Goal: Task Accomplishment & Management: Complete application form

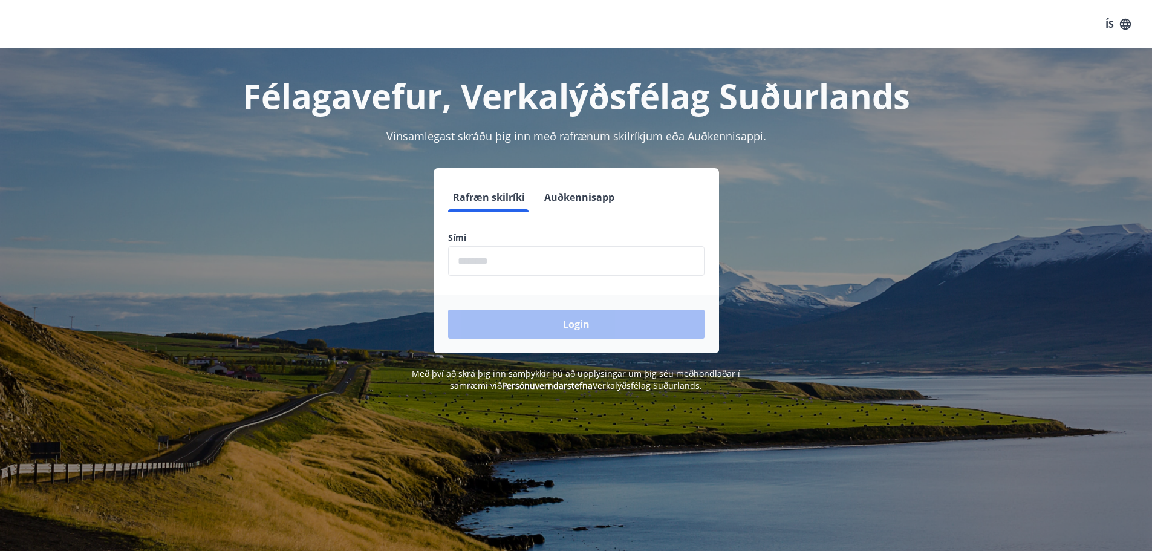
click at [492, 262] on input "phone" at bounding box center [576, 261] width 257 height 30
type input "********"
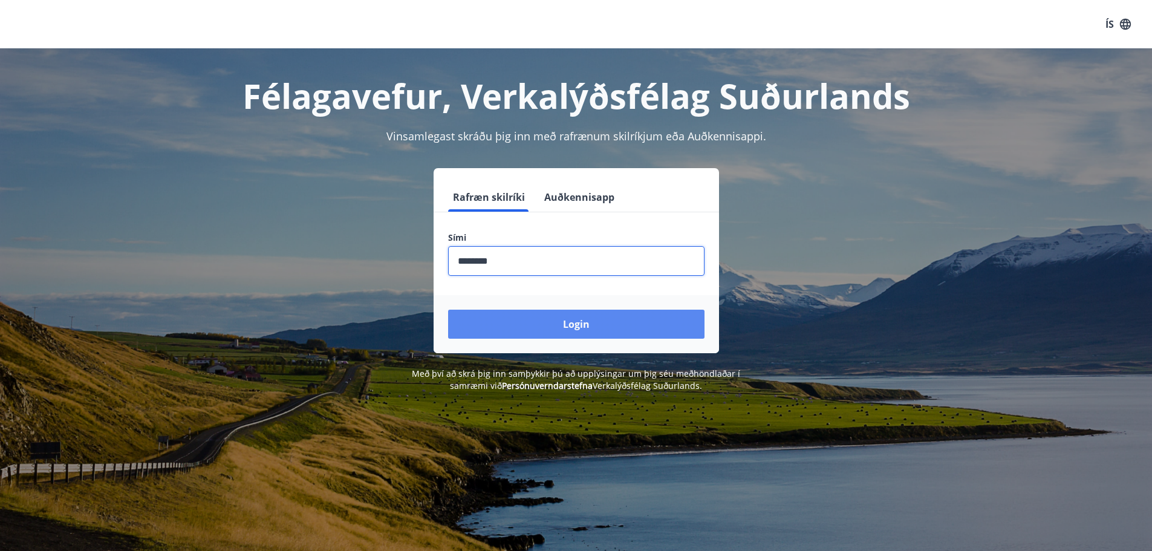
click at [533, 327] on button "Login" at bounding box center [576, 324] width 257 height 29
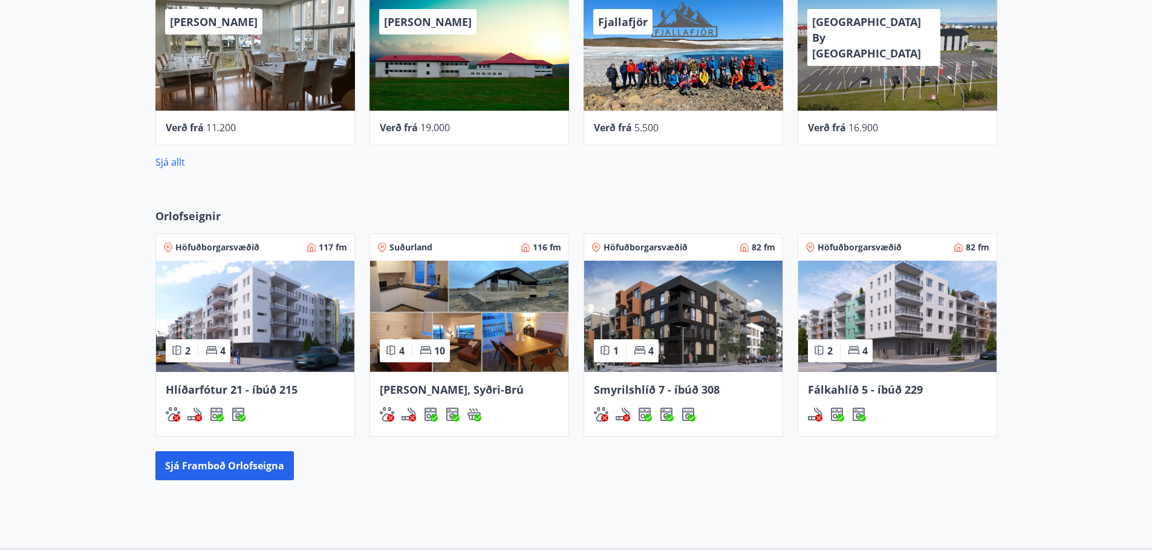
scroll to position [665, 0]
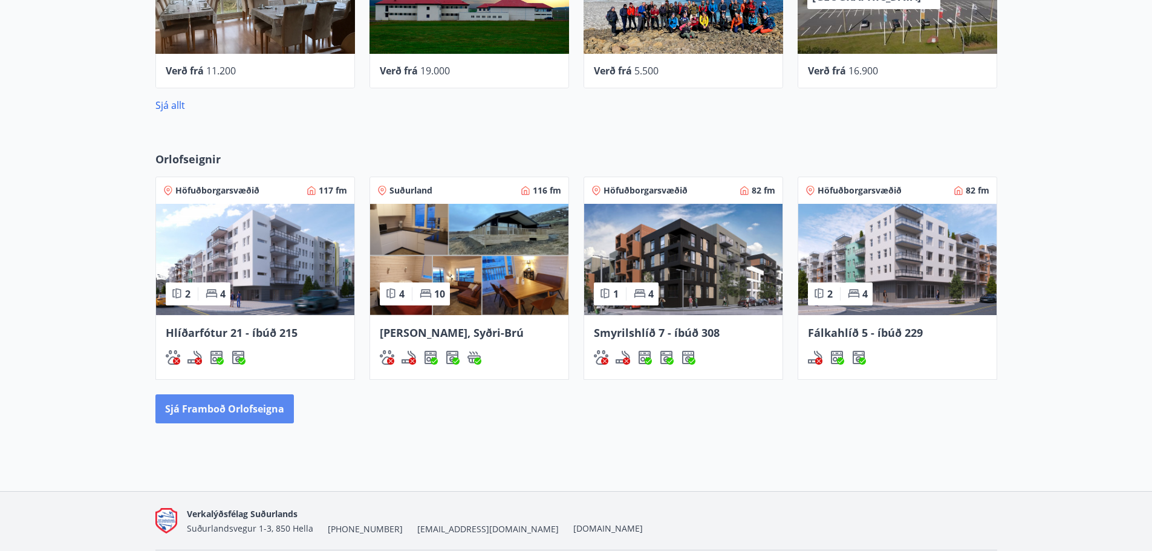
click at [203, 416] on button "Sjá framboð orlofseigna" at bounding box center [224, 408] width 139 height 29
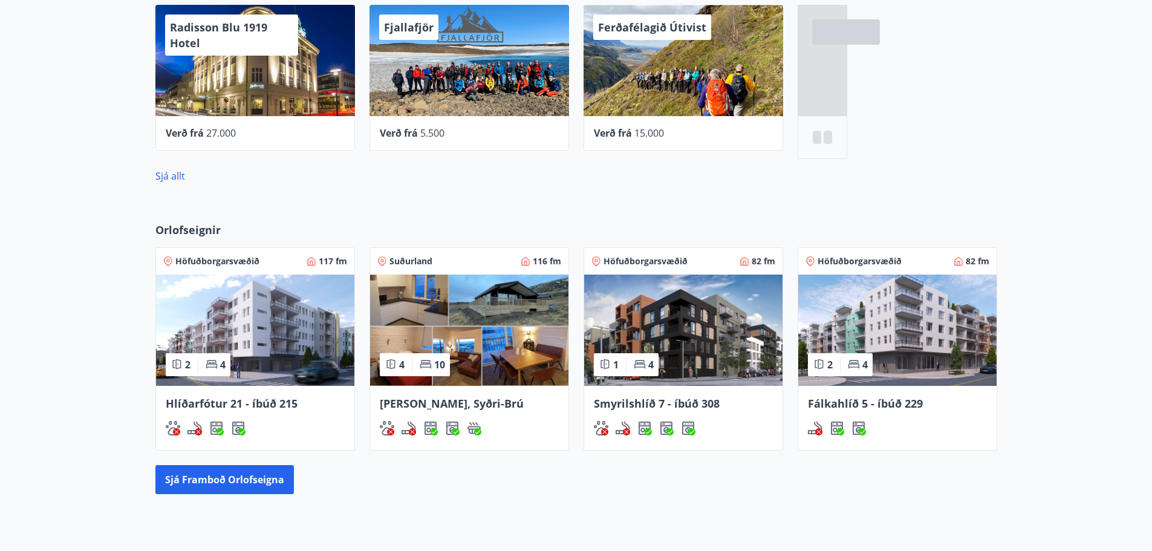
scroll to position [460, 0]
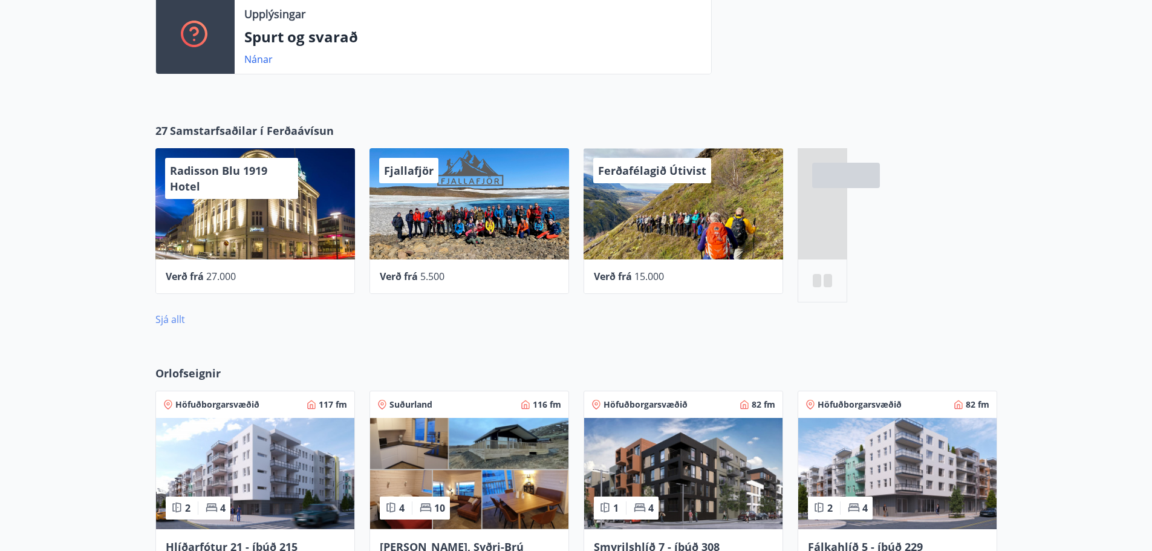
click at [168, 319] on link "Sjá allt" at bounding box center [170, 319] width 30 height 13
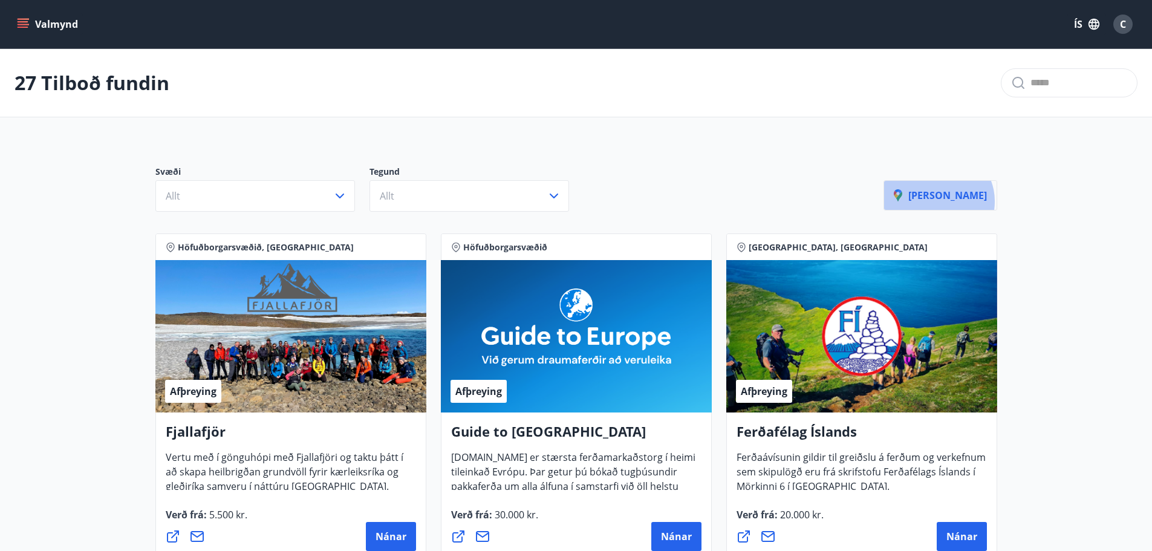
click at [969, 201] on p "Sýna kort" at bounding box center [940, 195] width 93 height 13
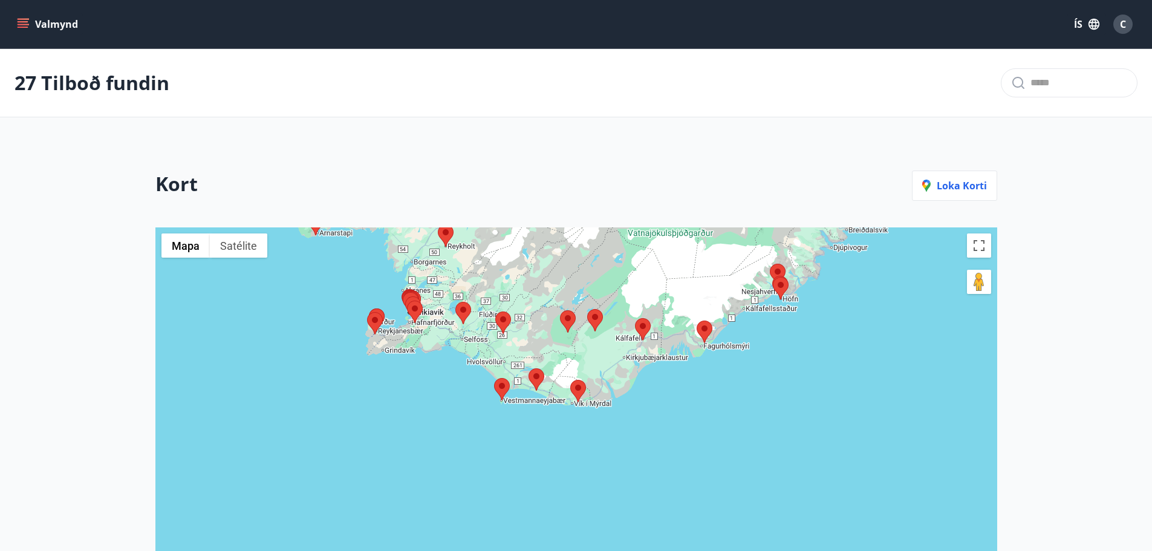
drag, startPoint x: 280, startPoint y: 514, endPoint x: 278, endPoint y: 259, distance: 255.3
click at [278, 259] on div at bounding box center [576, 473] width 842 height 493
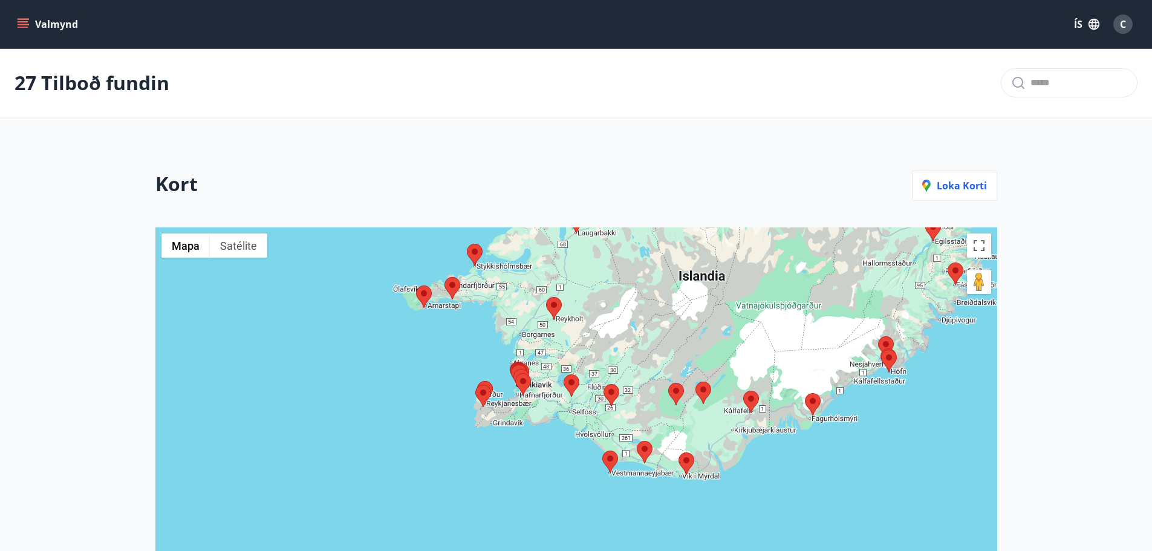
drag, startPoint x: 681, startPoint y: 264, endPoint x: 791, endPoint y: 345, distance: 136.7
click at [791, 345] on div at bounding box center [576, 473] width 842 height 493
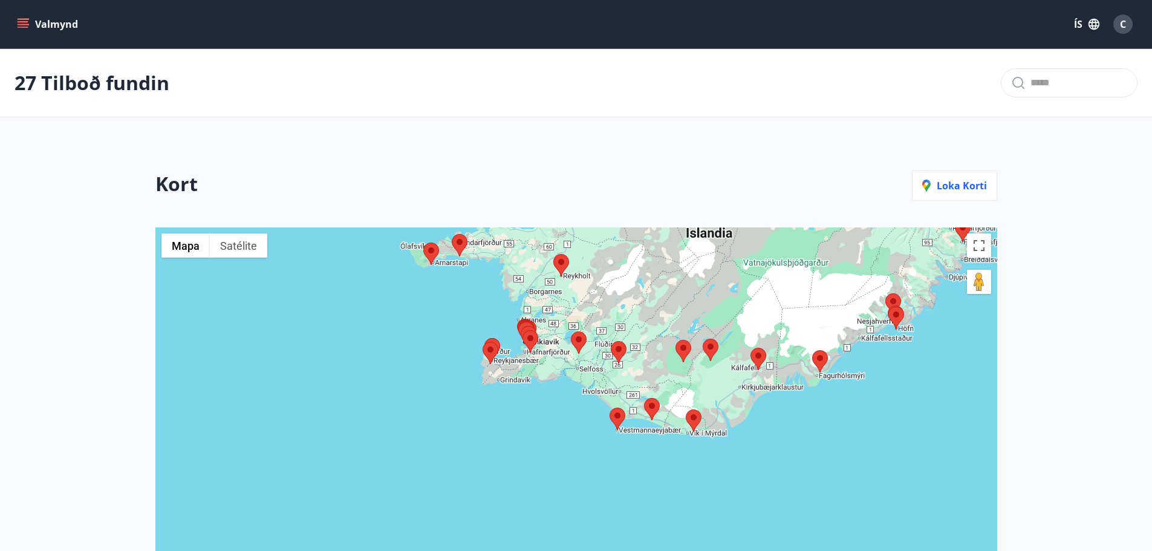
drag, startPoint x: 461, startPoint y: 468, endPoint x: 459, endPoint y: 420, distance: 48.5
click at [459, 420] on div at bounding box center [576, 473] width 842 height 493
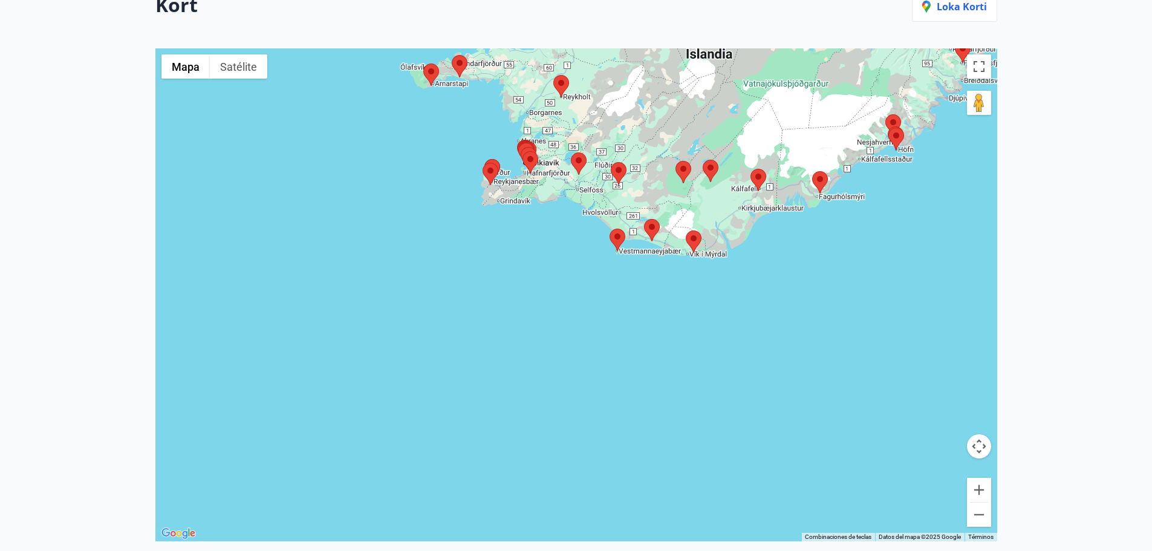
scroll to position [232, 0]
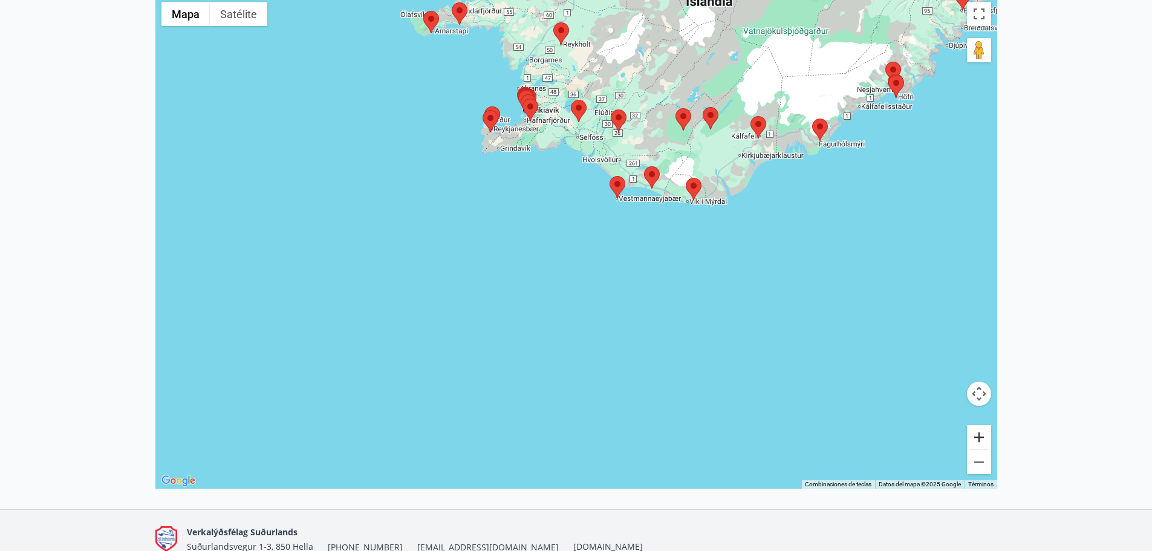
click at [984, 441] on button "Ampliar" at bounding box center [979, 437] width 24 height 24
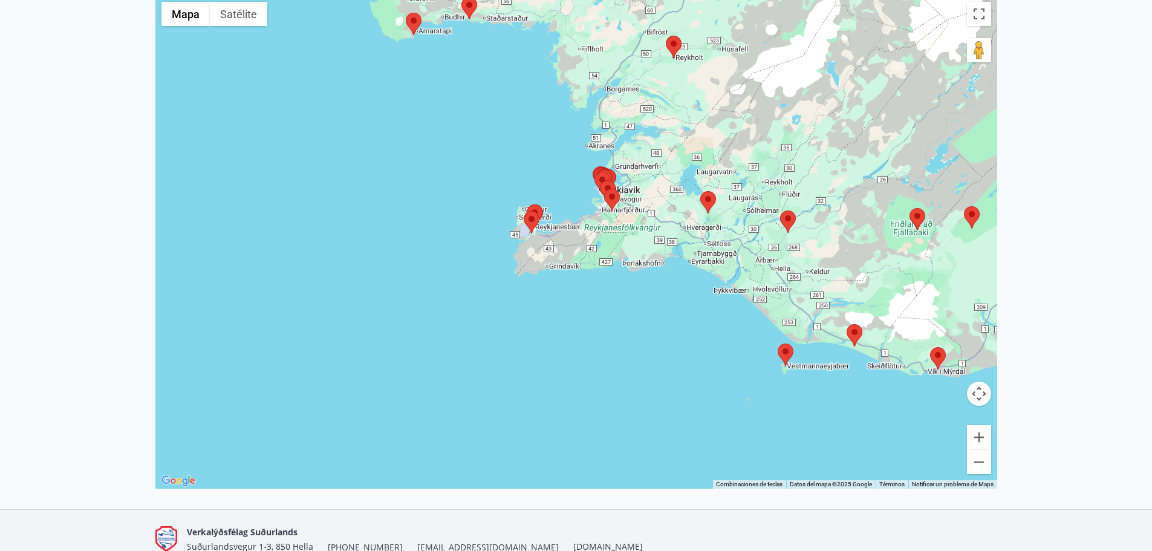
drag, startPoint x: 436, startPoint y: 135, endPoint x: 567, endPoint y: 350, distance: 251.9
click at [567, 350] on div at bounding box center [576, 242] width 842 height 493
click at [977, 437] on button "Ampliar" at bounding box center [979, 437] width 24 height 24
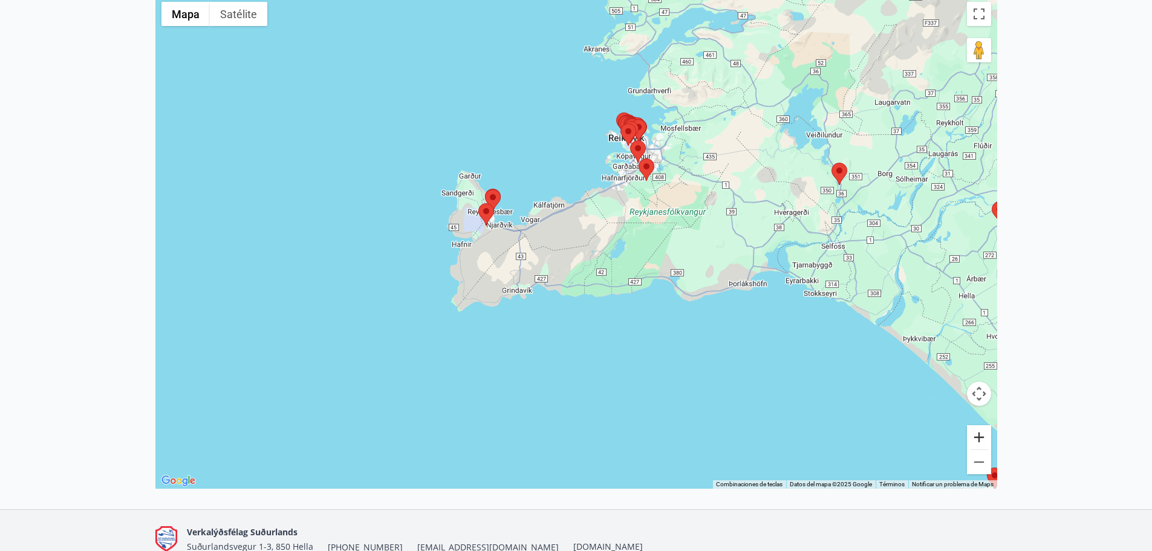
click at [979, 434] on button "Ampliar" at bounding box center [979, 437] width 24 height 24
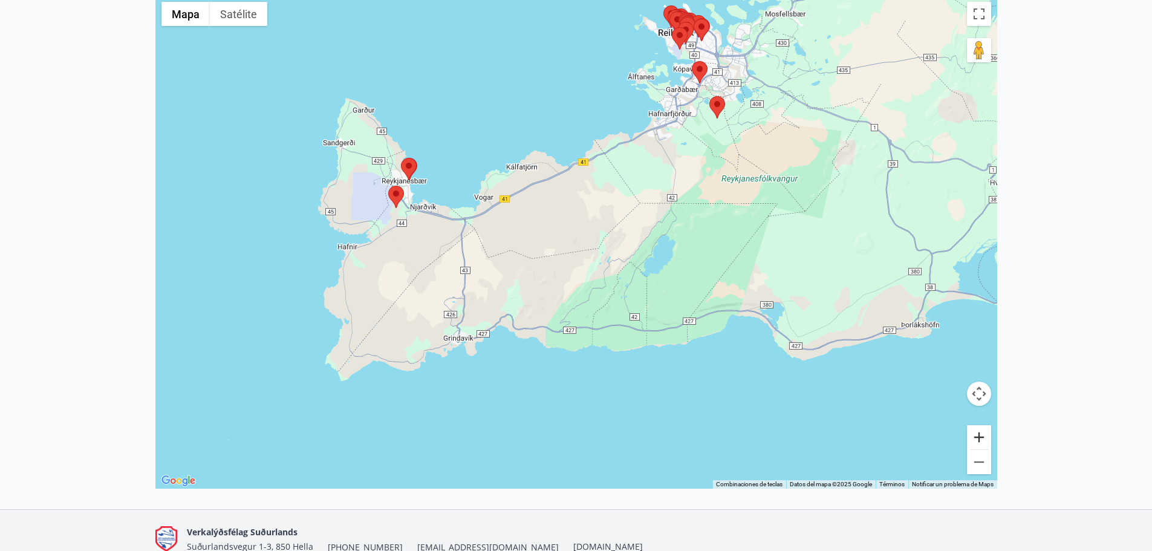
click at [979, 434] on button "Ampliar" at bounding box center [979, 437] width 24 height 24
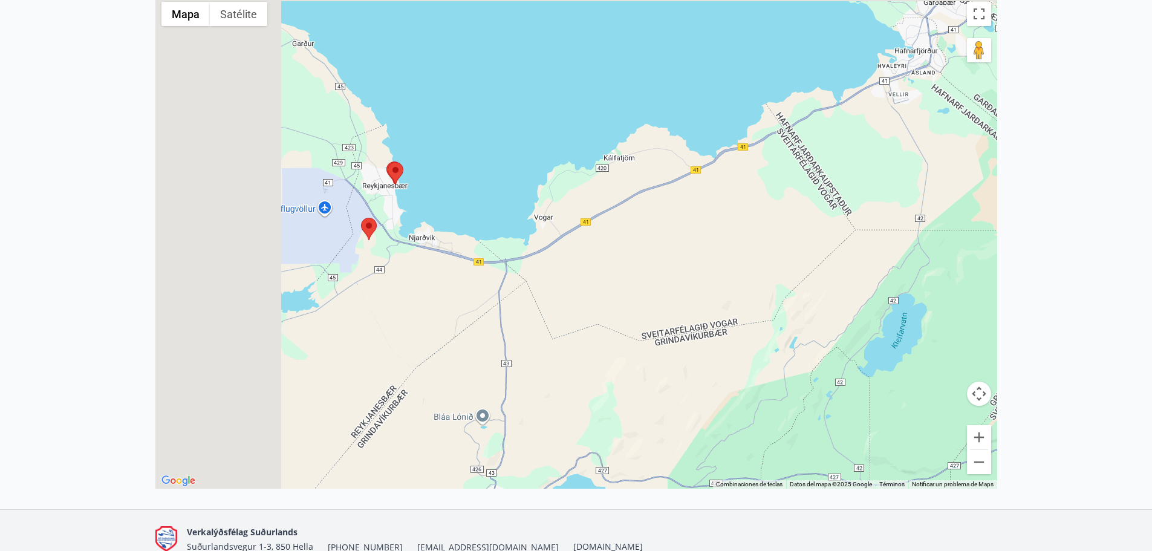
drag, startPoint x: 276, startPoint y: 272, endPoint x: 523, endPoint y: 366, distance: 263.5
click at [523, 366] on div at bounding box center [576, 242] width 842 height 493
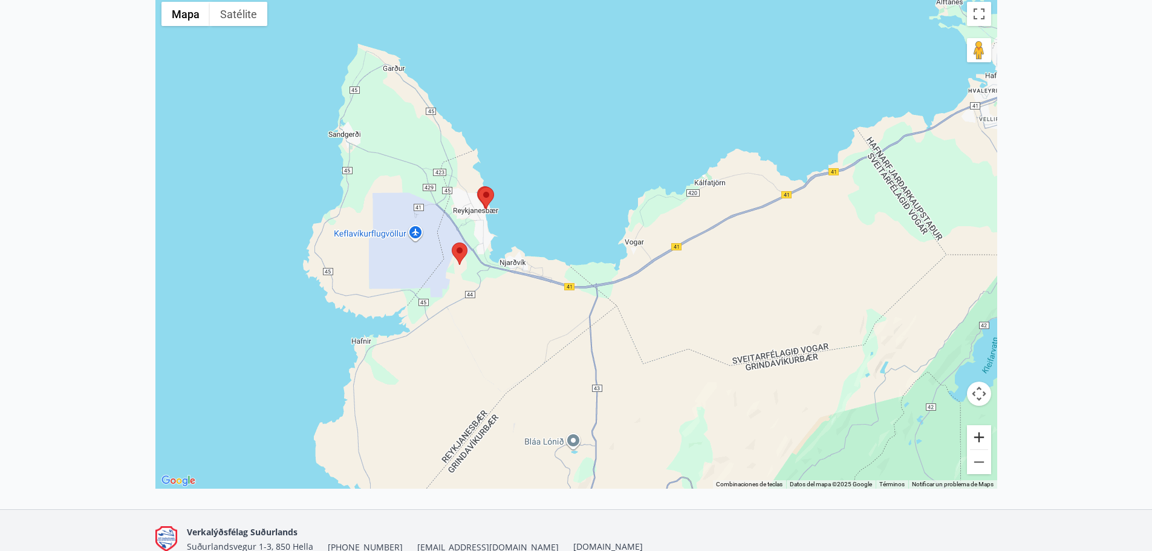
click at [980, 436] on button "Ampliar" at bounding box center [979, 437] width 24 height 24
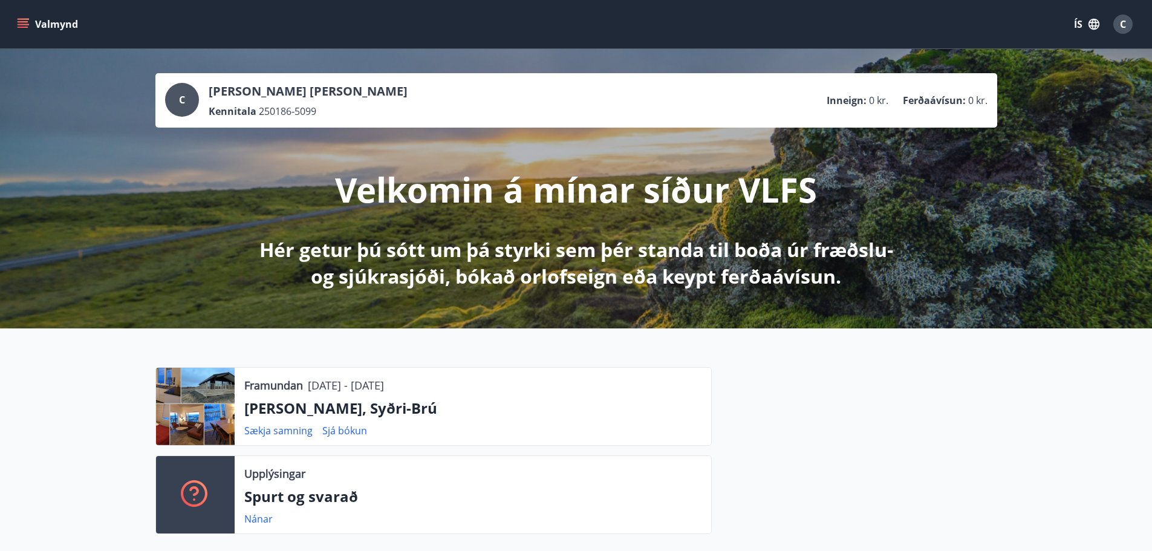
click at [1085, 22] on button "ÍS" at bounding box center [1087, 24] width 39 height 22
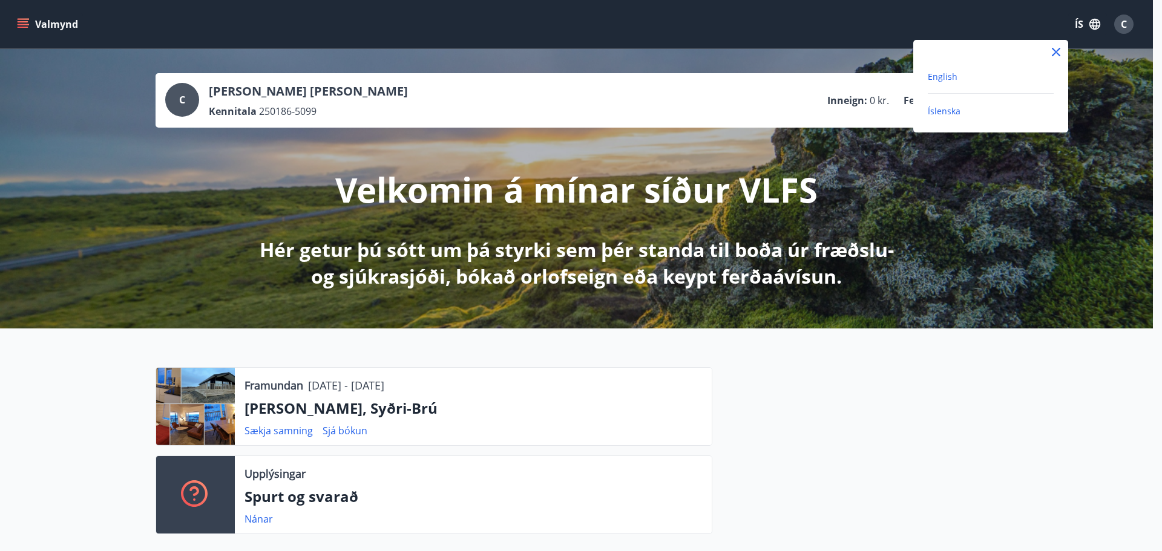
click at [937, 76] on span "English" at bounding box center [942, 76] width 30 height 11
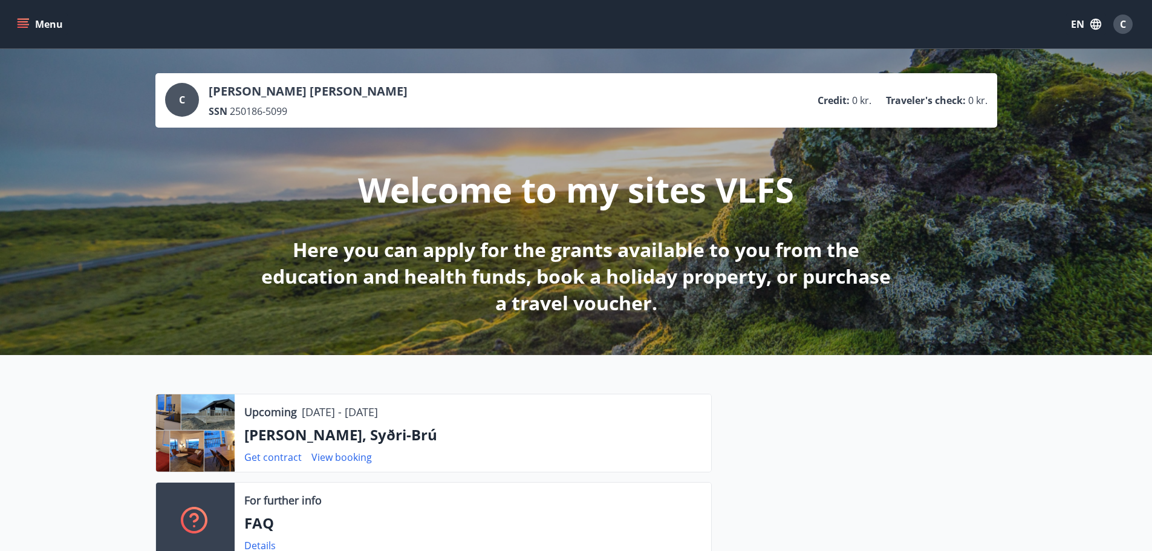
click at [24, 24] on icon "menu" at bounding box center [23, 24] width 12 height 12
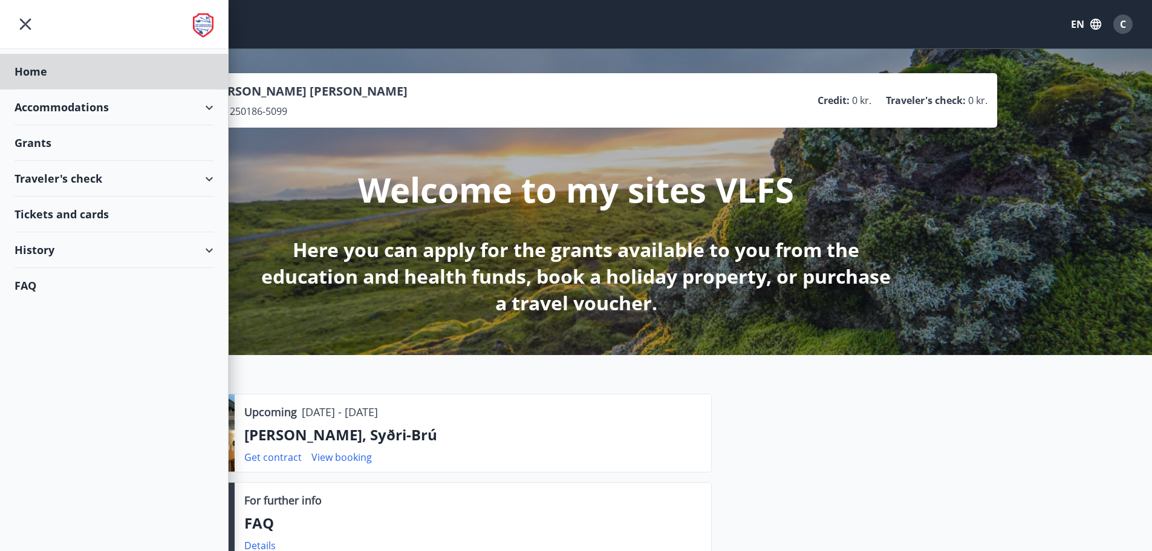
click at [28, 147] on div "Grants" at bounding box center [114, 143] width 199 height 36
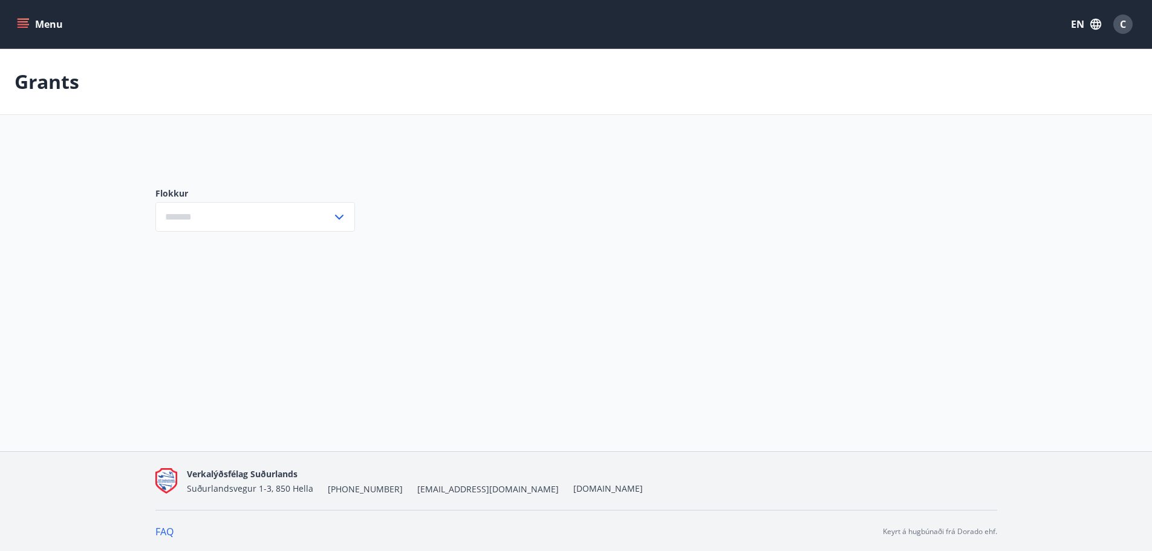
type input "***"
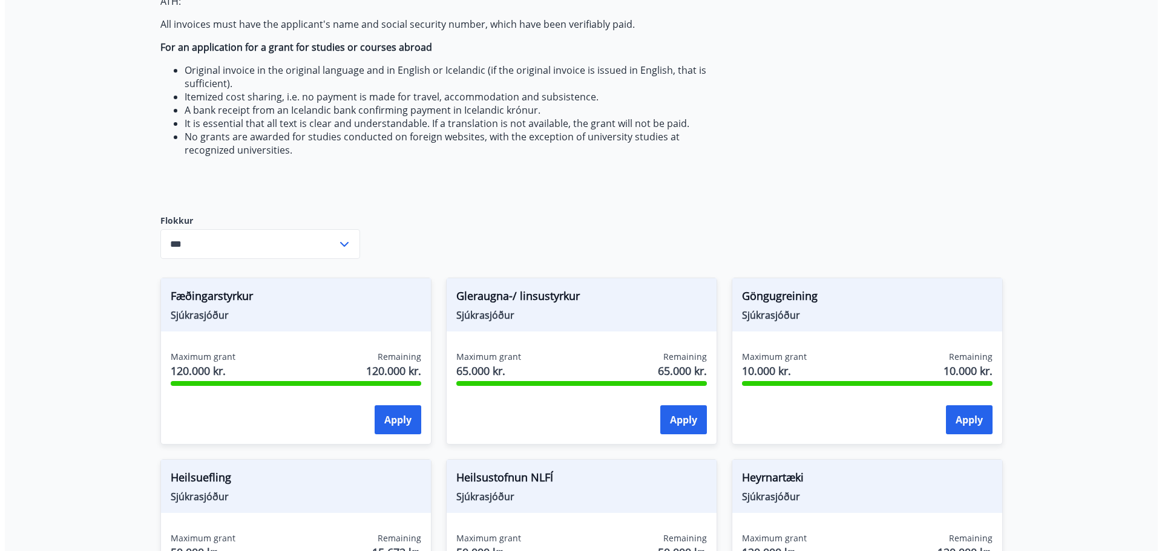
scroll to position [544, 0]
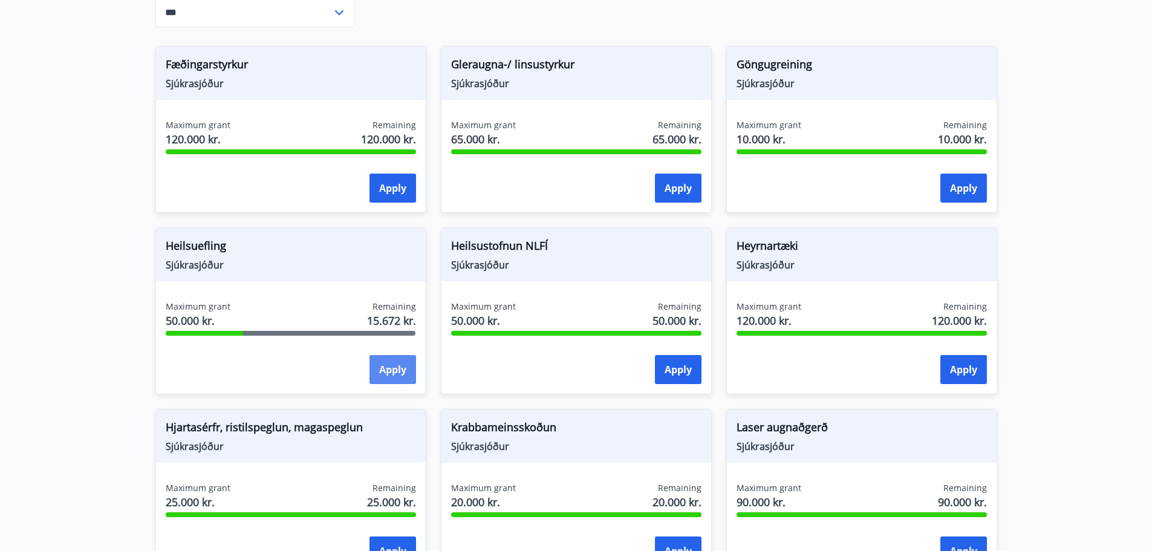
click at [386, 370] on button "Apply" at bounding box center [393, 369] width 47 height 29
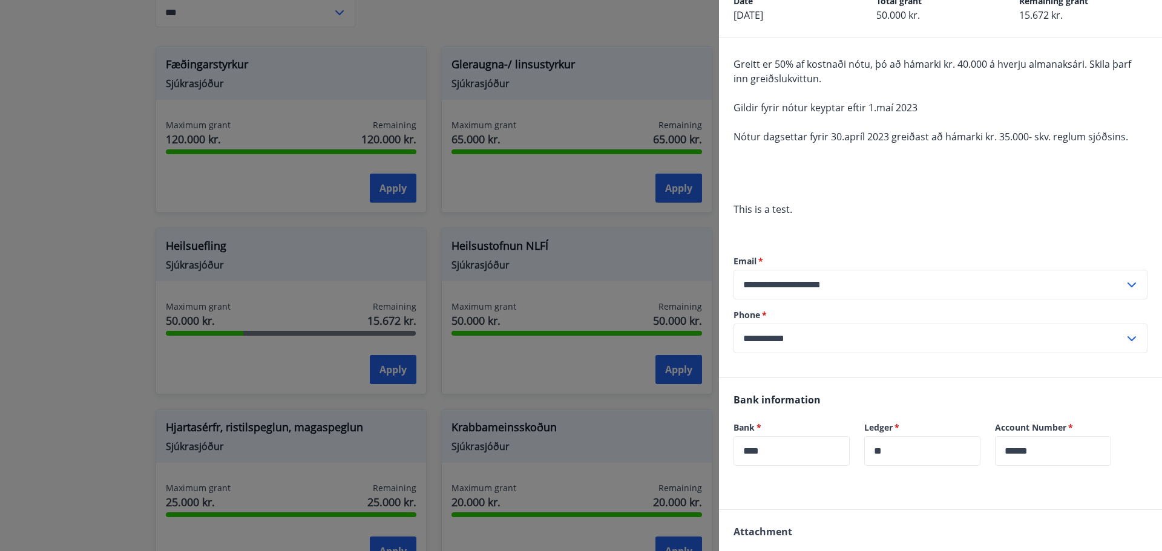
scroll to position [226, 0]
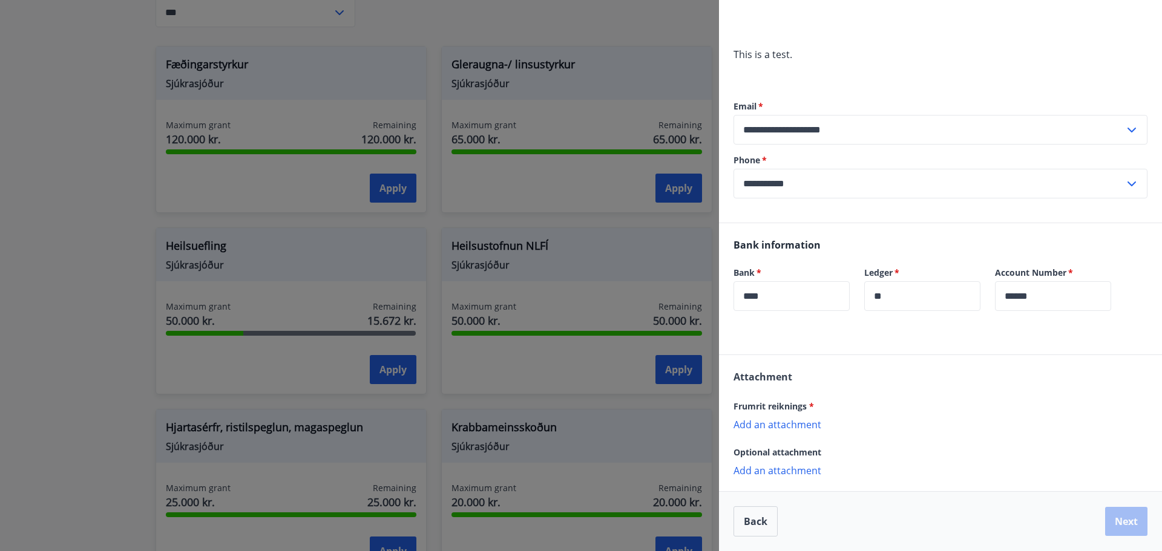
click at [768, 426] on p "Add an attachment" at bounding box center [940, 424] width 414 height 12
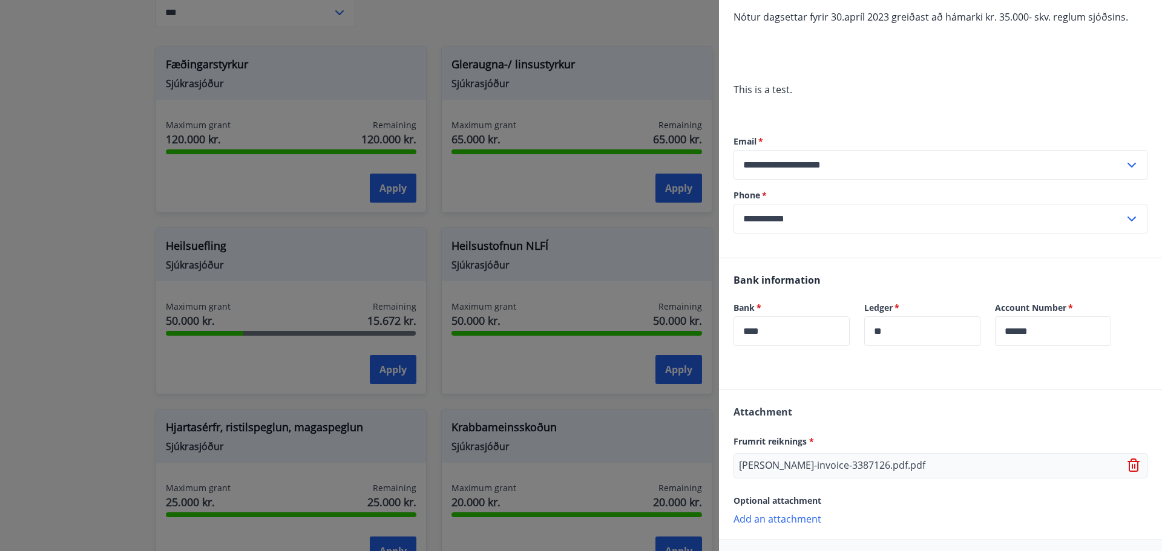
scroll to position [239, 0]
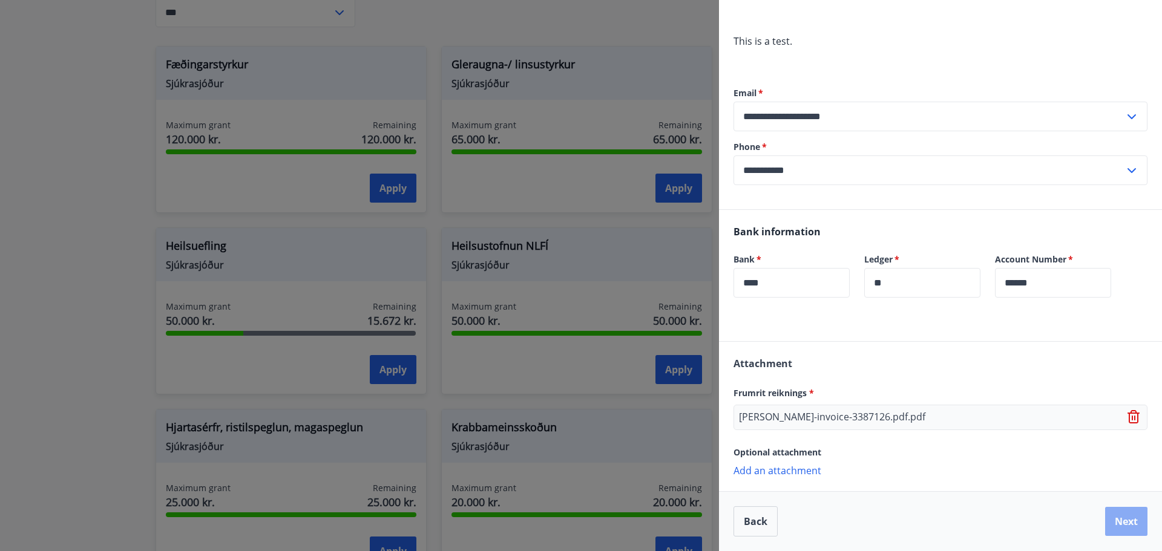
click at [1117, 520] on button "Next" at bounding box center [1126, 521] width 42 height 29
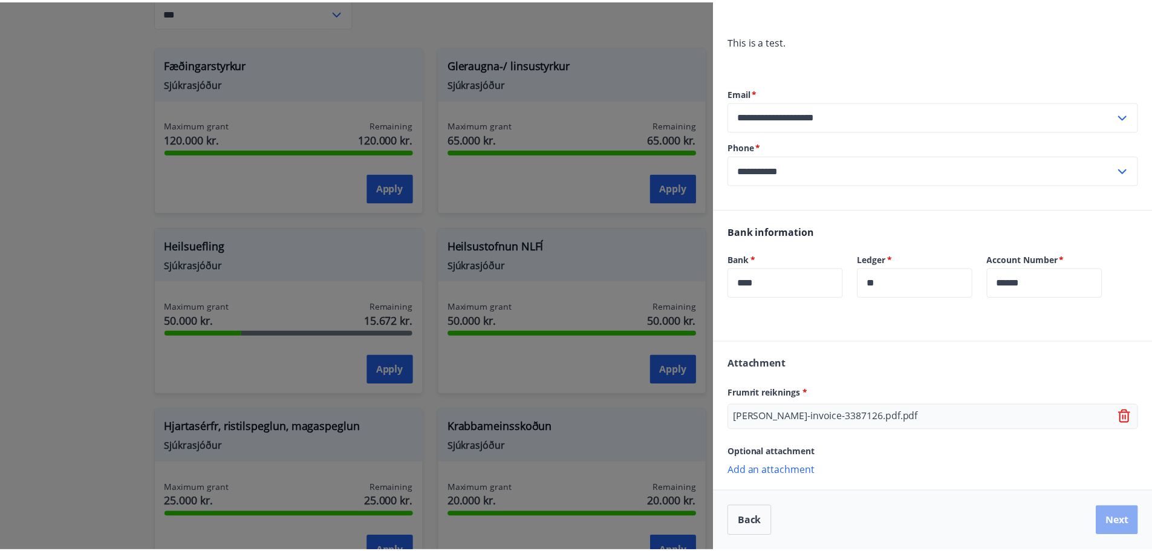
scroll to position [0, 0]
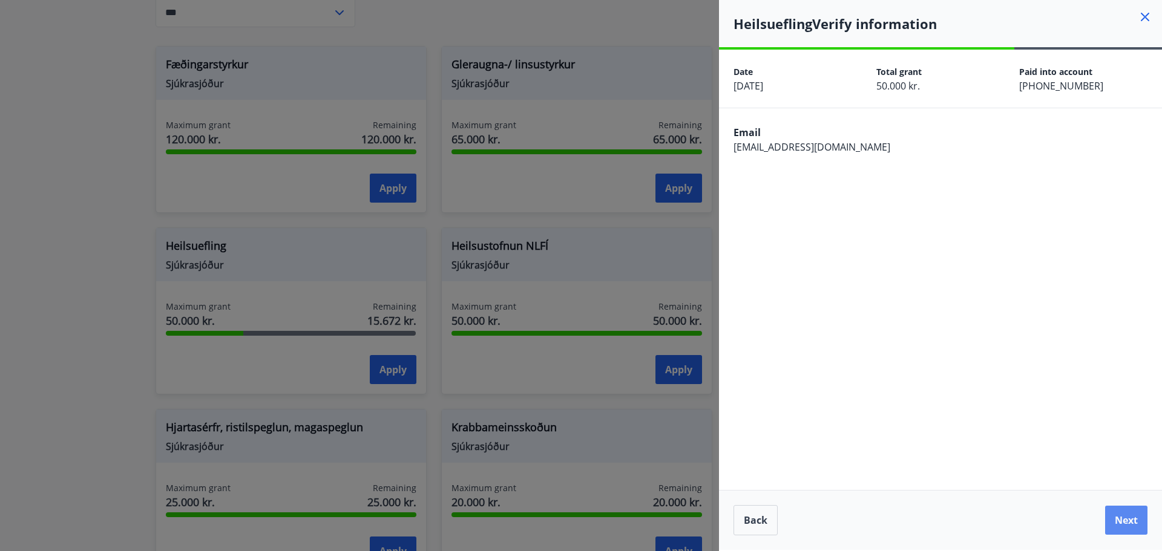
click at [1128, 518] on button "Next" at bounding box center [1126, 520] width 42 height 29
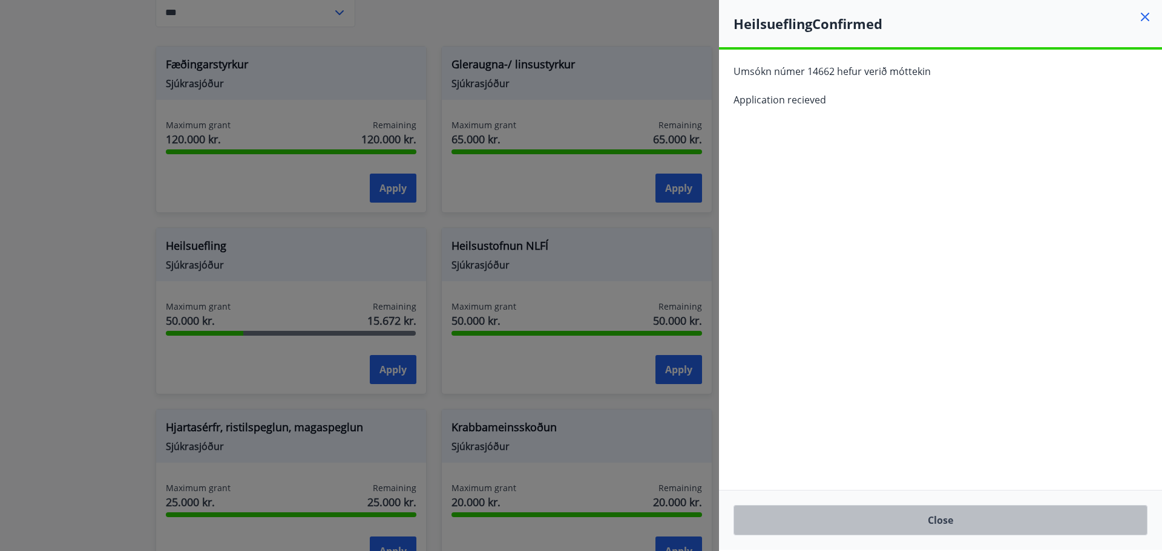
click at [937, 528] on button "Close" at bounding box center [940, 520] width 414 height 30
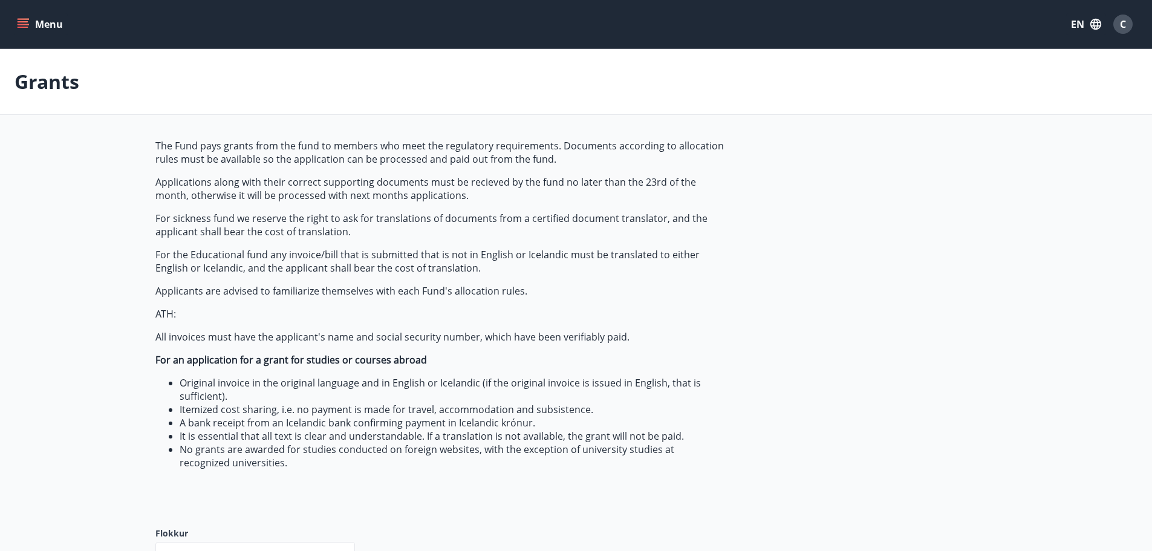
click at [25, 25] on icon "menu" at bounding box center [24, 24] width 13 height 1
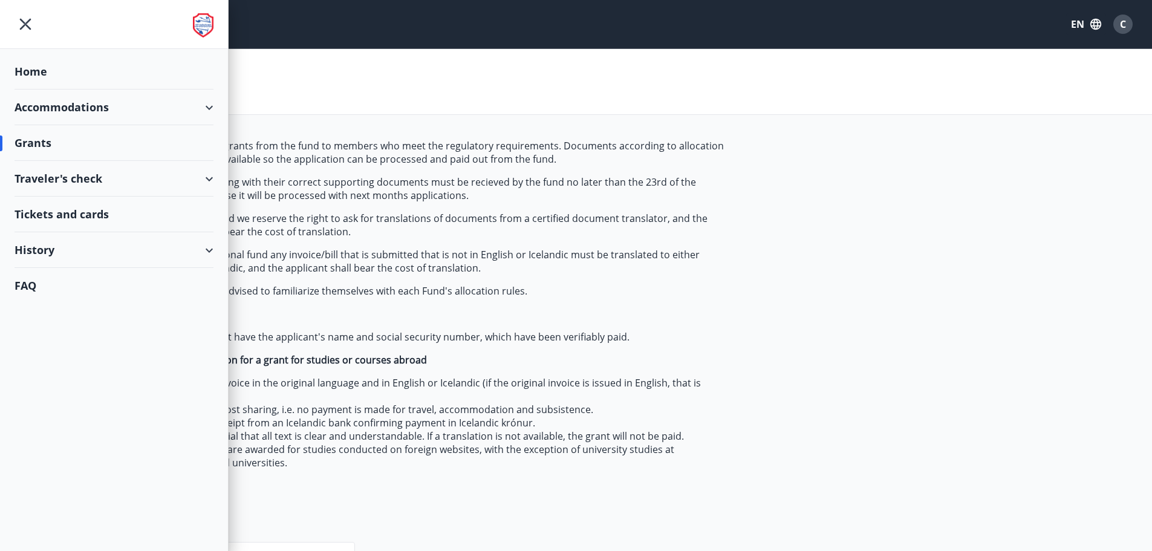
click at [28, 70] on div "Home" at bounding box center [114, 72] width 199 height 36
